Goal: Subscribe to service/newsletter: Subscribe to service/newsletter

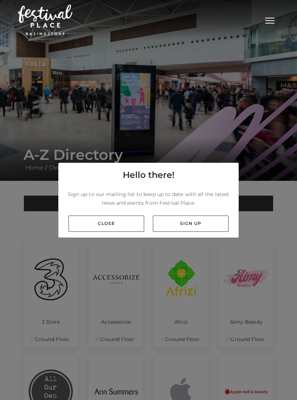
click at [198, 231] on link "Sign up" at bounding box center [191, 224] width 76 height 16
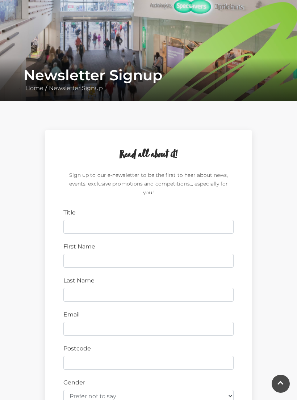
scroll to position [82, 0]
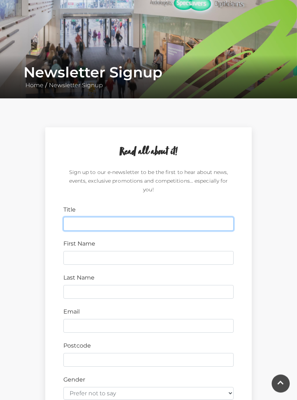
click at [81, 220] on input "Title" at bounding box center [148, 225] width 170 height 14
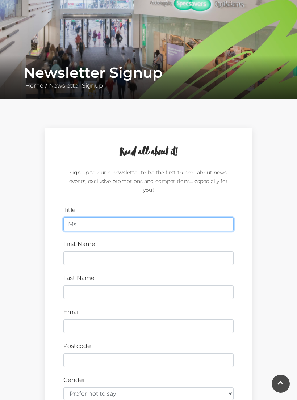
type input "Ms"
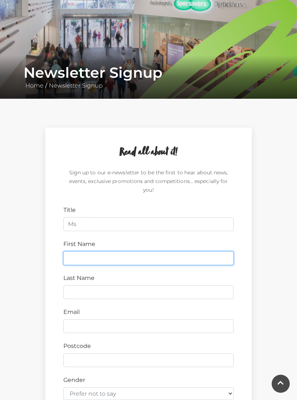
click at [75, 252] on input "First Name" at bounding box center [148, 259] width 170 height 14
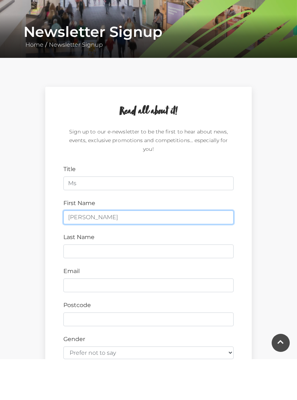
type input "Ellie"
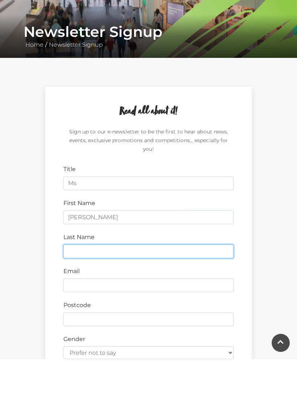
click at [79, 286] on input "Last Name" at bounding box center [148, 293] width 170 height 14
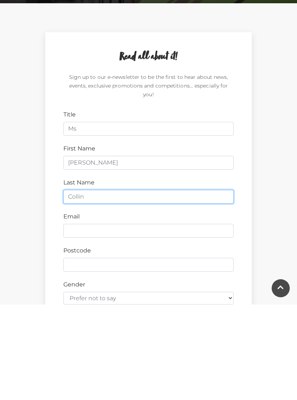
type input "Collin"
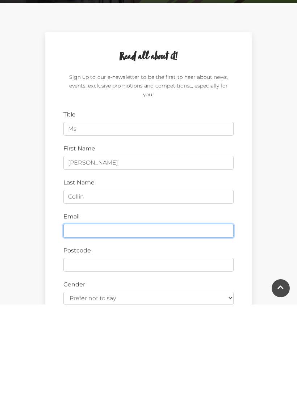
click at [79, 320] on input "Email" at bounding box center [148, 327] width 170 height 14
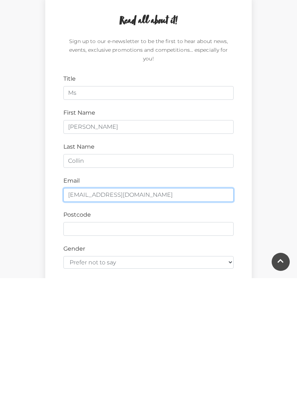
scroll to position [92, 0]
type input "ellie.collin74@gmail.com"
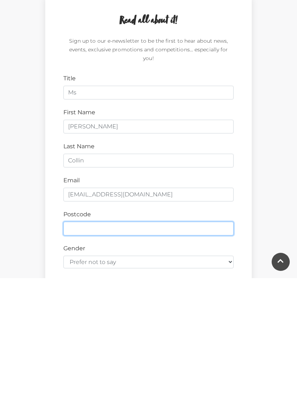
click at [81, 344] on input "Postcode" at bounding box center [148, 351] width 170 height 14
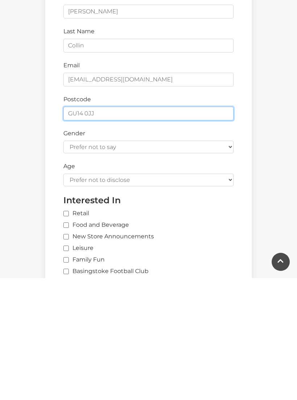
scroll to position [210, 0]
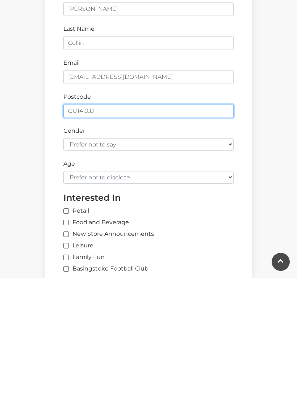
type input "GU14 0JJ"
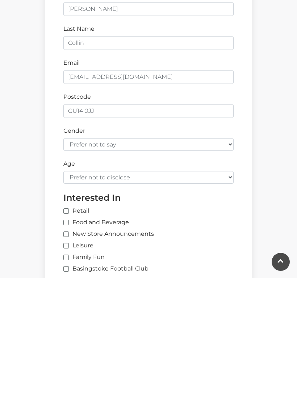
click at [73, 331] on input "Retail" at bounding box center [153, 333] width 181 height 5
checkbox input "true"
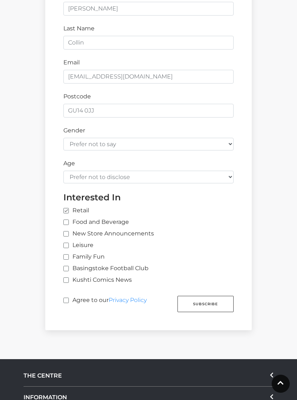
click at [74, 218] on label "Food and Beverage" at bounding box center [96, 222] width 66 height 9
click at [68, 220] on input "Food and Beverage" at bounding box center [65, 222] width 5 height 5
checkbox input "true"
click at [69, 296] on label "Agree to our Privacy Policy" at bounding box center [104, 302] width 83 height 13
click at [68, 299] on input "Agree to our Privacy Policy" at bounding box center [65, 301] width 5 height 5
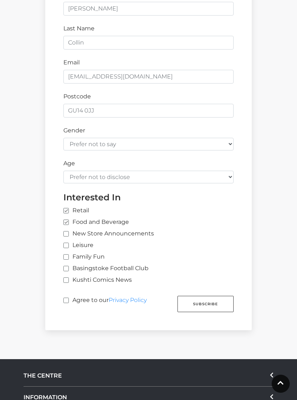
checkbox input "true"
click at [218, 296] on button "Subscribe" at bounding box center [205, 304] width 56 height 16
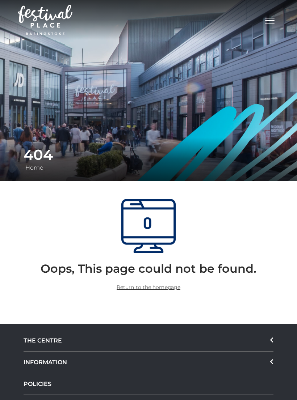
click at [163, 285] on link "Return to the homepage" at bounding box center [149, 287] width 64 height 7
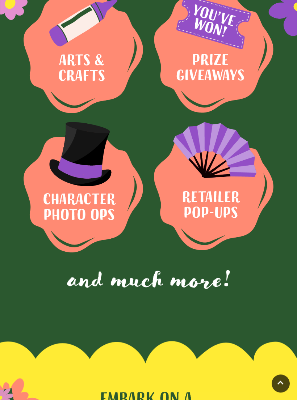
scroll to position [451, 0]
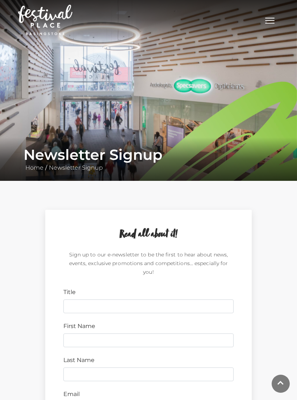
scroll to position [343, 0]
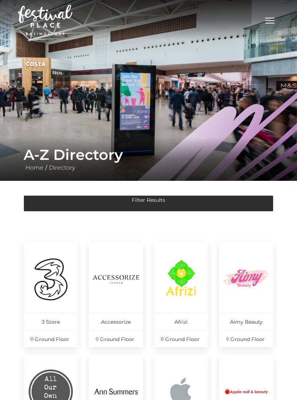
click at [173, 202] on button "Filter Results" at bounding box center [149, 203] width 250 height 16
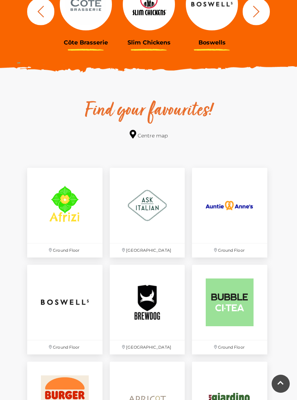
scroll to position [334, 0]
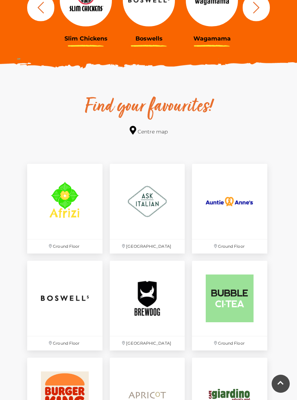
click at [158, 207] on img at bounding box center [147, 201] width 75 height 75
